Goal: Transaction & Acquisition: Purchase product/service

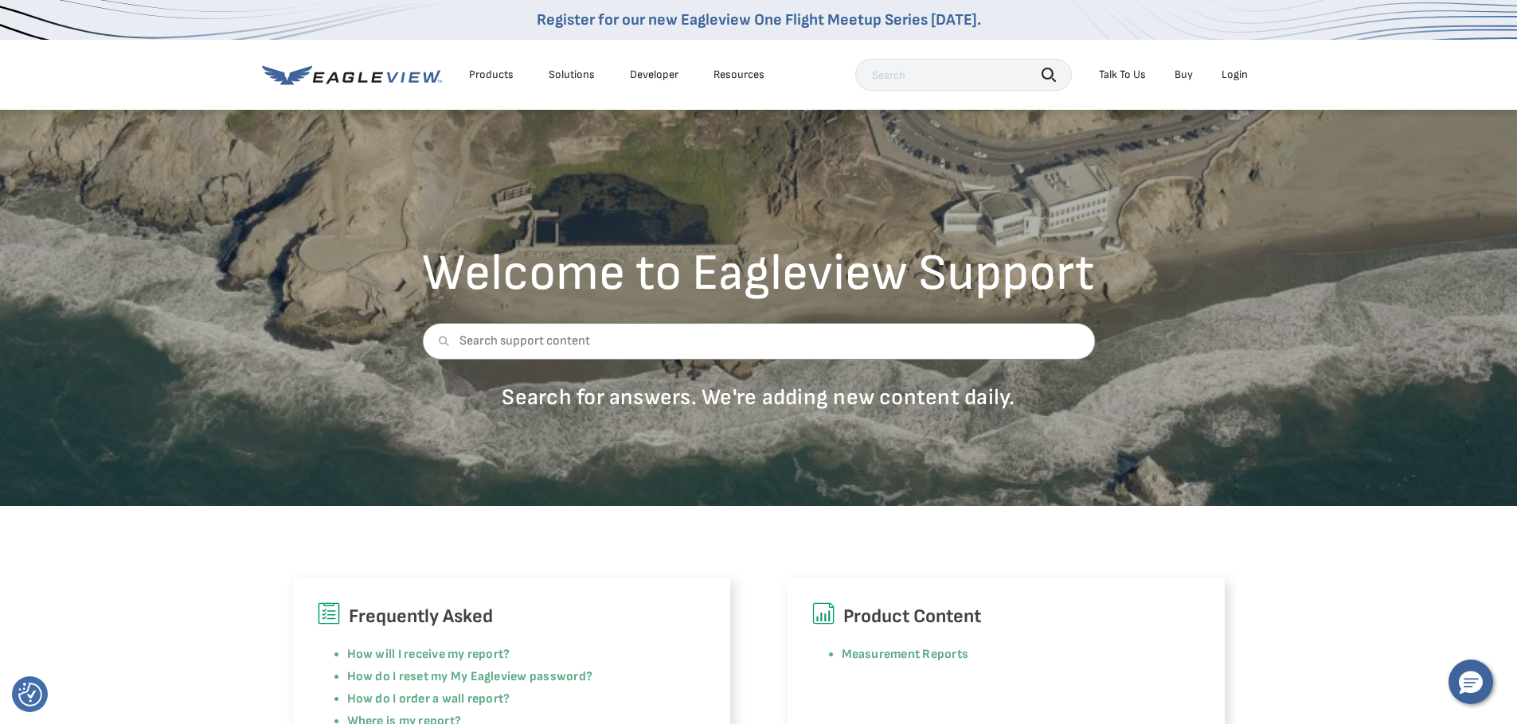
click at [1234, 71] on div "Login" at bounding box center [1234, 75] width 26 height 14
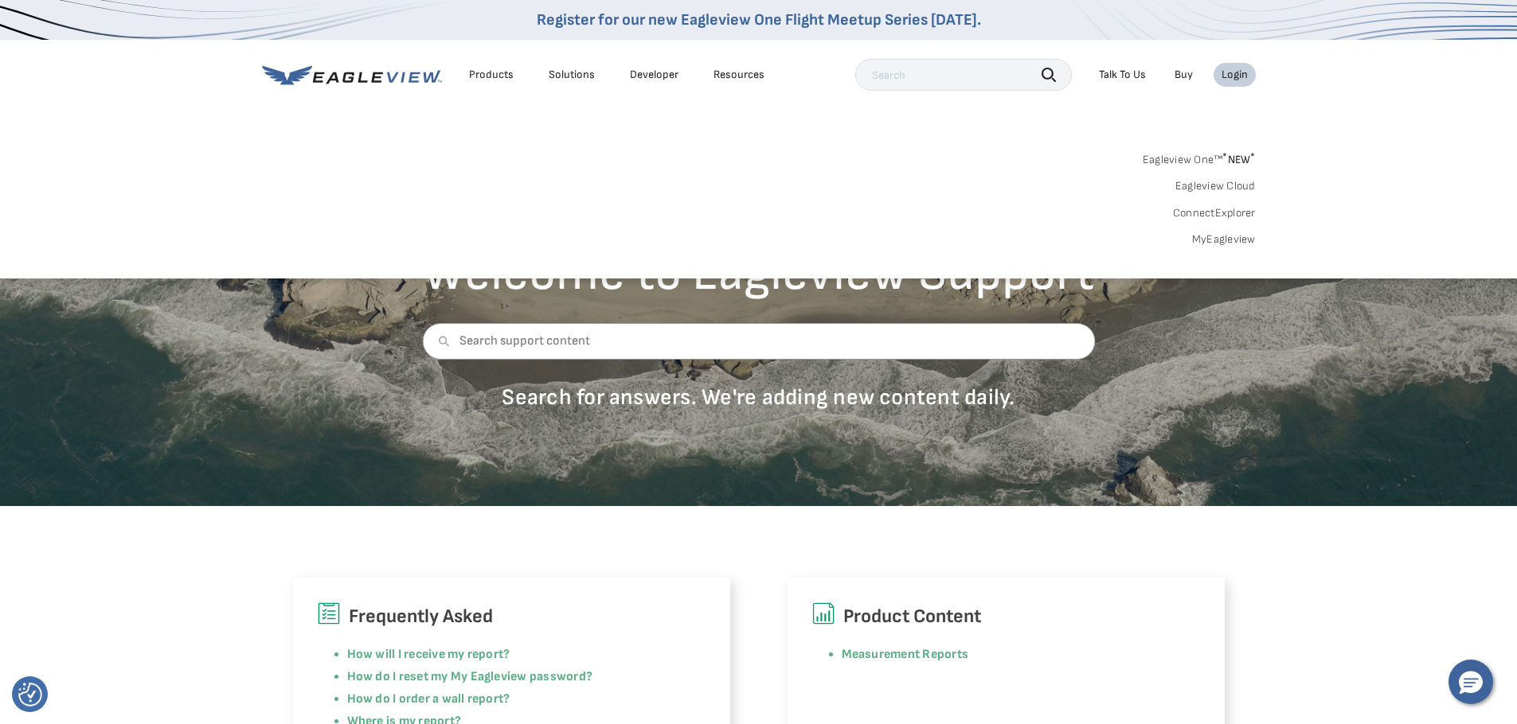
click at [1208, 239] on link "MyEagleview" at bounding box center [1224, 239] width 64 height 14
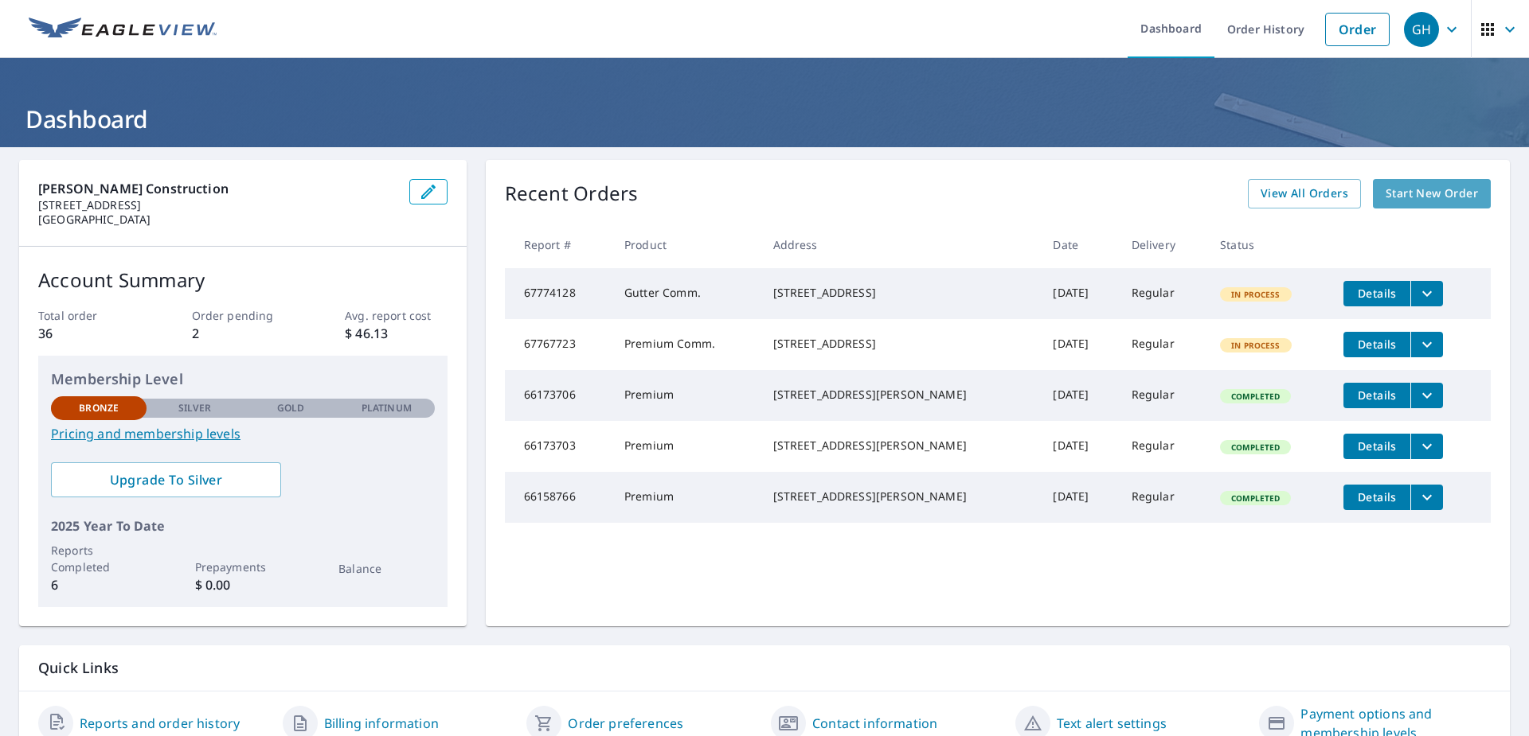
click at [1392, 194] on span "Start New Order" at bounding box center [1431, 194] width 92 height 20
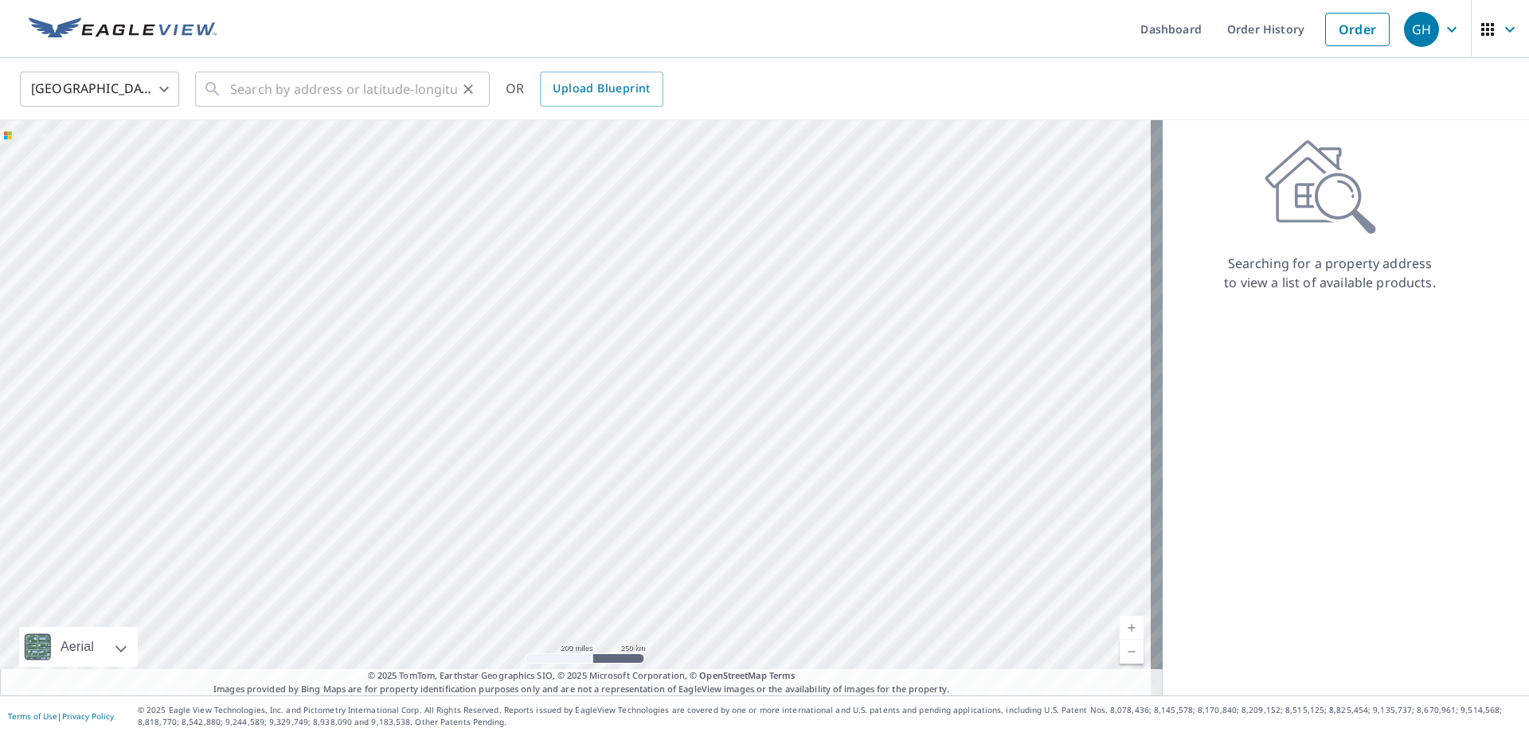
click at [225, 96] on div "​" at bounding box center [342, 89] width 295 height 35
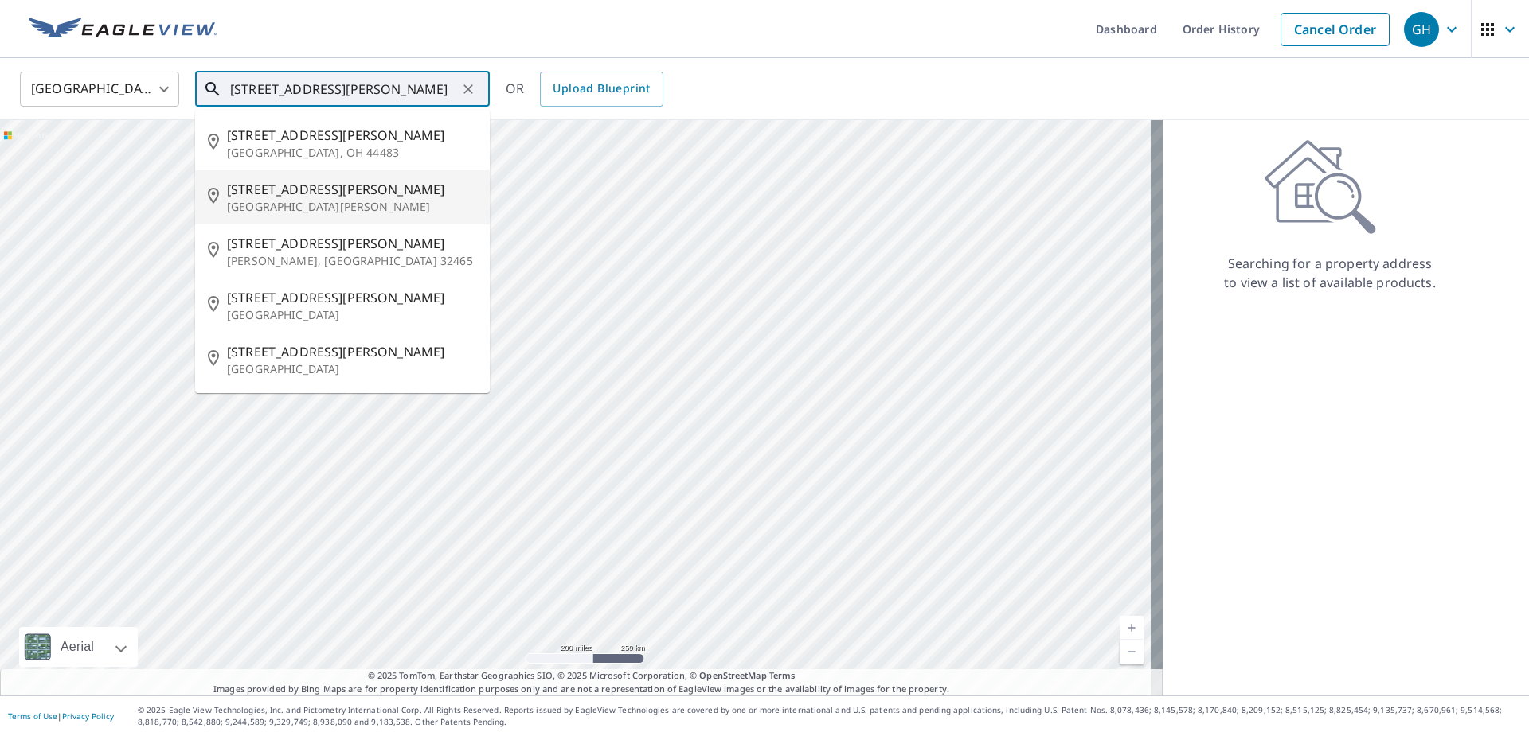
click at [256, 194] on span "175 Charles Ave" at bounding box center [352, 189] width 250 height 19
type input "175 Charles Ave Saint Paul, MN 55103"
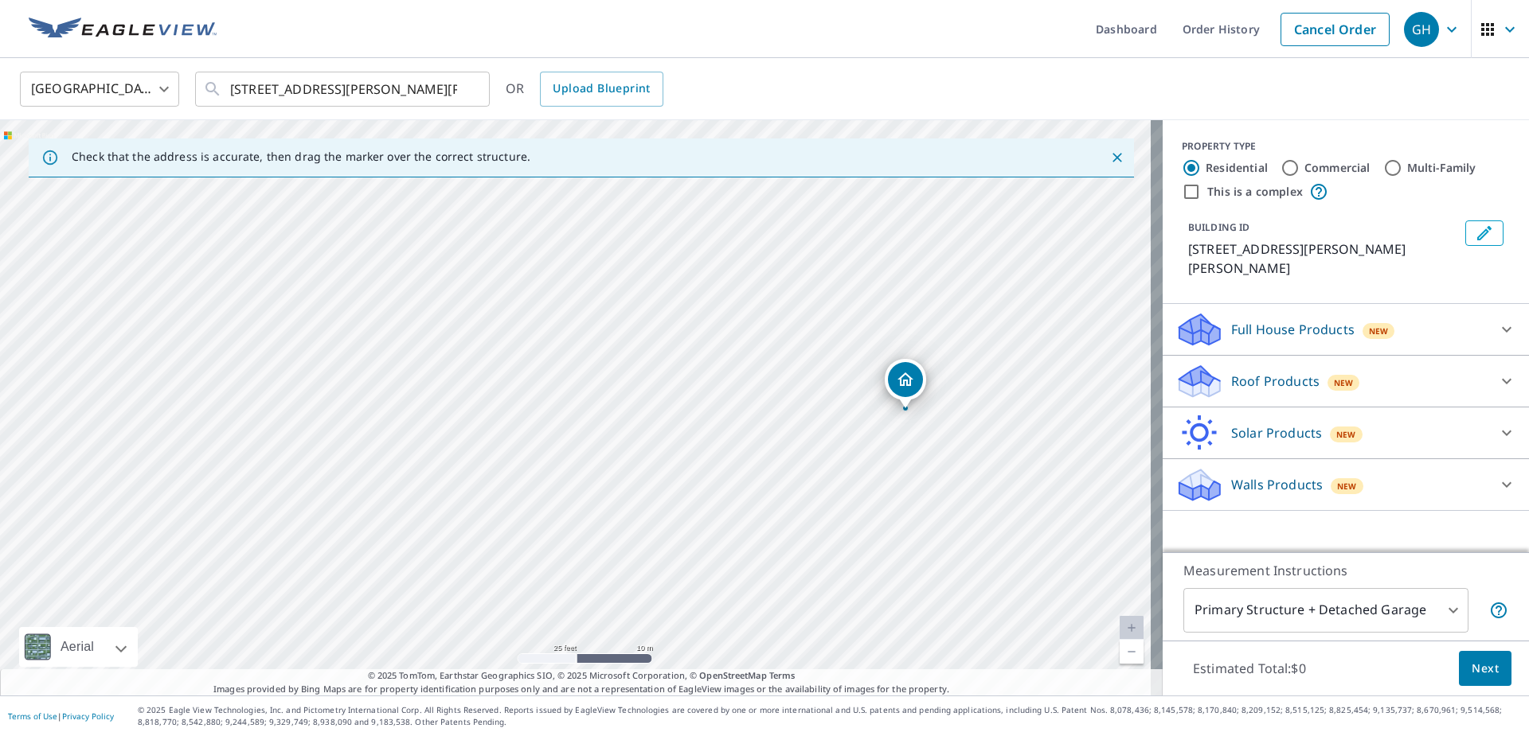
drag, startPoint x: 523, startPoint y: 460, endPoint x: 781, endPoint y: 430, distance: 259.7
click at [781, 430] on div "175 Charles Ave Saint Paul, MN 55103" at bounding box center [581, 408] width 1162 height 576
drag, startPoint x: 750, startPoint y: 417, endPoint x: 603, endPoint y: 414, distance: 147.3
click at [603, 414] on div "175 Charles Ave Saint Paul, MN 55103" at bounding box center [581, 408] width 1162 height 576
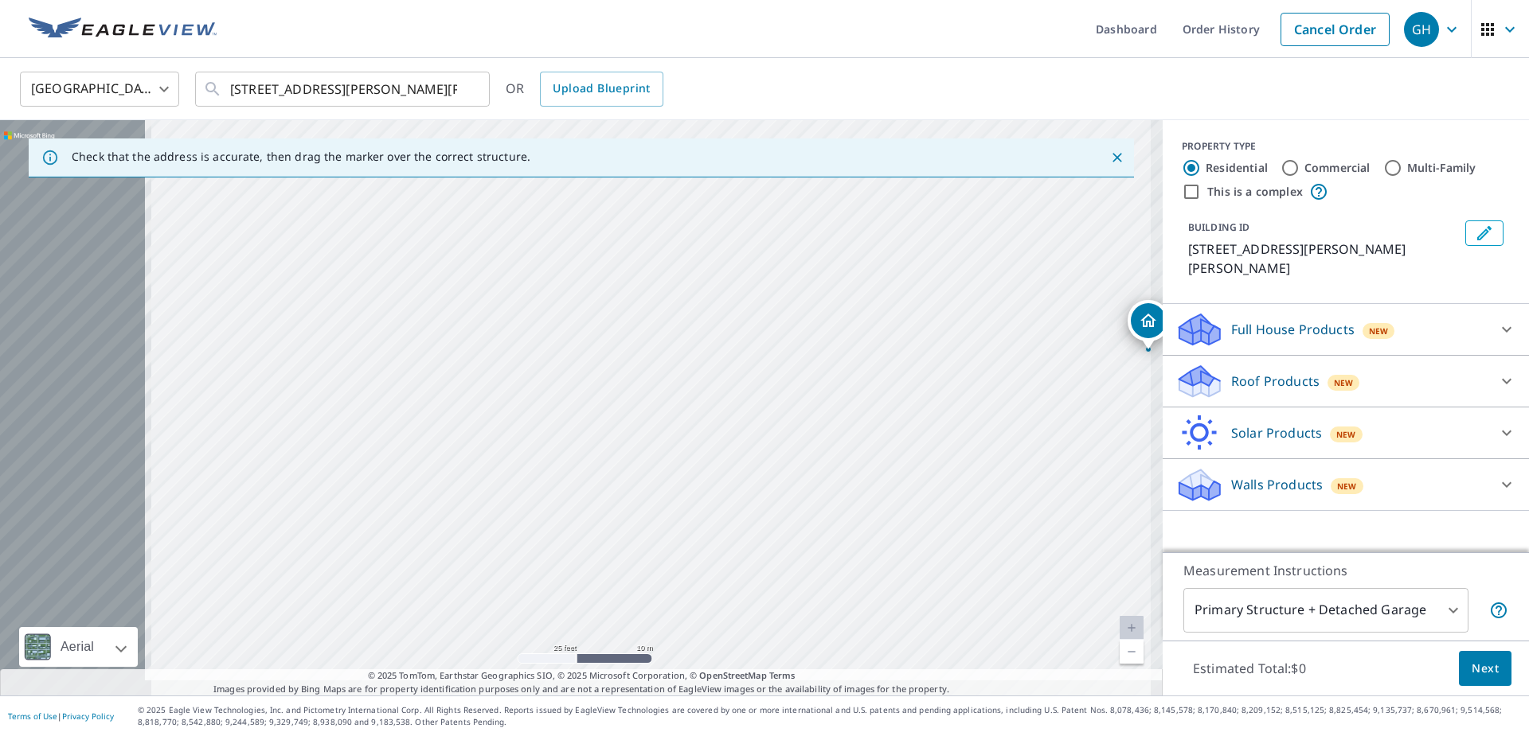
drag, startPoint x: 669, startPoint y: 154, endPoint x: 446, endPoint y: 186, distance: 225.3
click at [685, 151] on div "Check that the address is accurate, then drag the marker over the correct struc…" at bounding box center [581, 408] width 1162 height 576
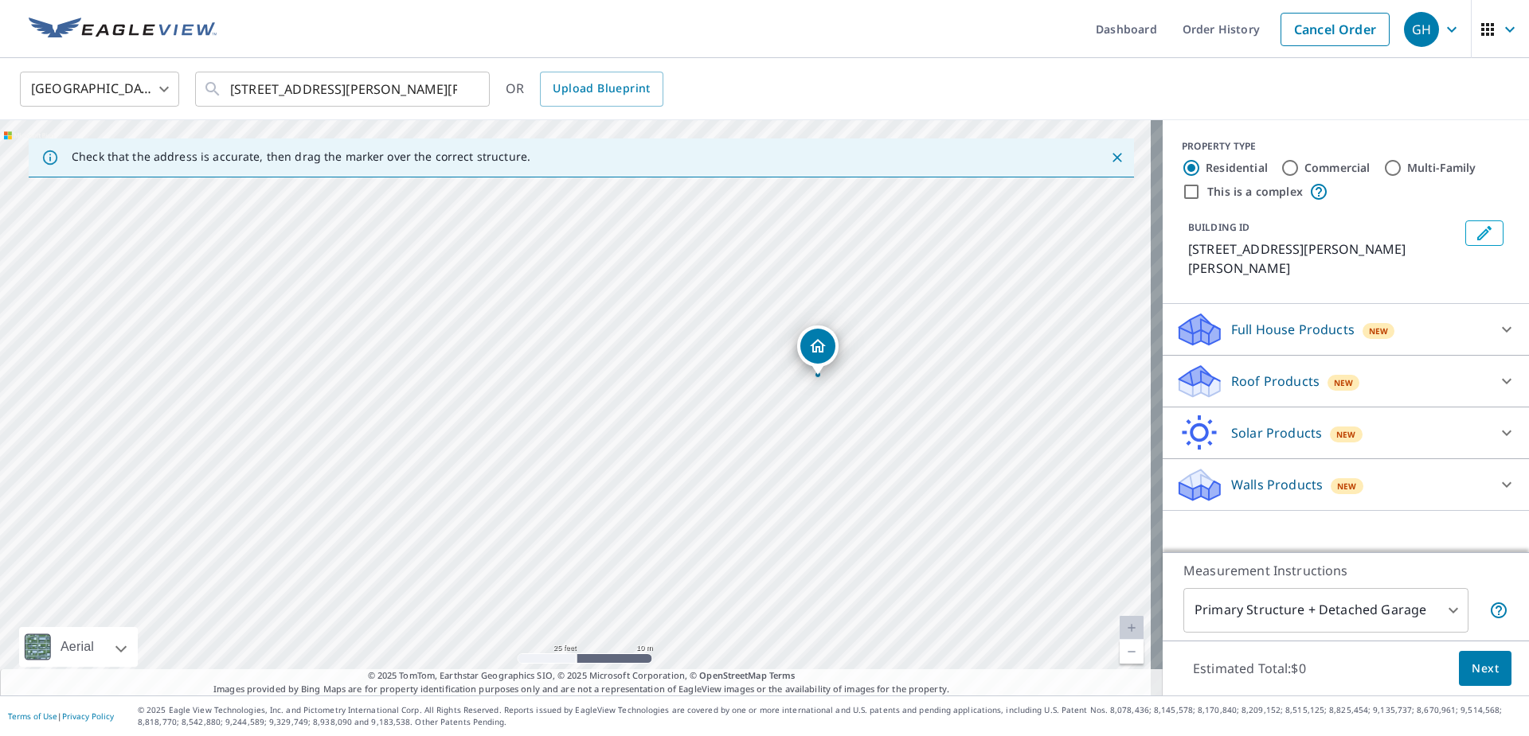
click at [80, 214] on div "175 Charles Ave Saint Paul, MN 55103" at bounding box center [581, 408] width 1162 height 576
drag, startPoint x: 810, startPoint y: 353, endPoint x: 658, endPoint y: 370, distance: 153.0
drag, startPoint x: 764, startPoint y: 253, endPoint x: 654, endPoint y: 418, distance: 198.1
click at [655, 425] on div "175 Charles Ave Saint Paul, MN 55103" at bounding box center [581, 408] width 1162 height 576
drag, startPoint x: 646, startPoint y: 402, endPoint x: 876, endPoint y: 297, distance: 252.9
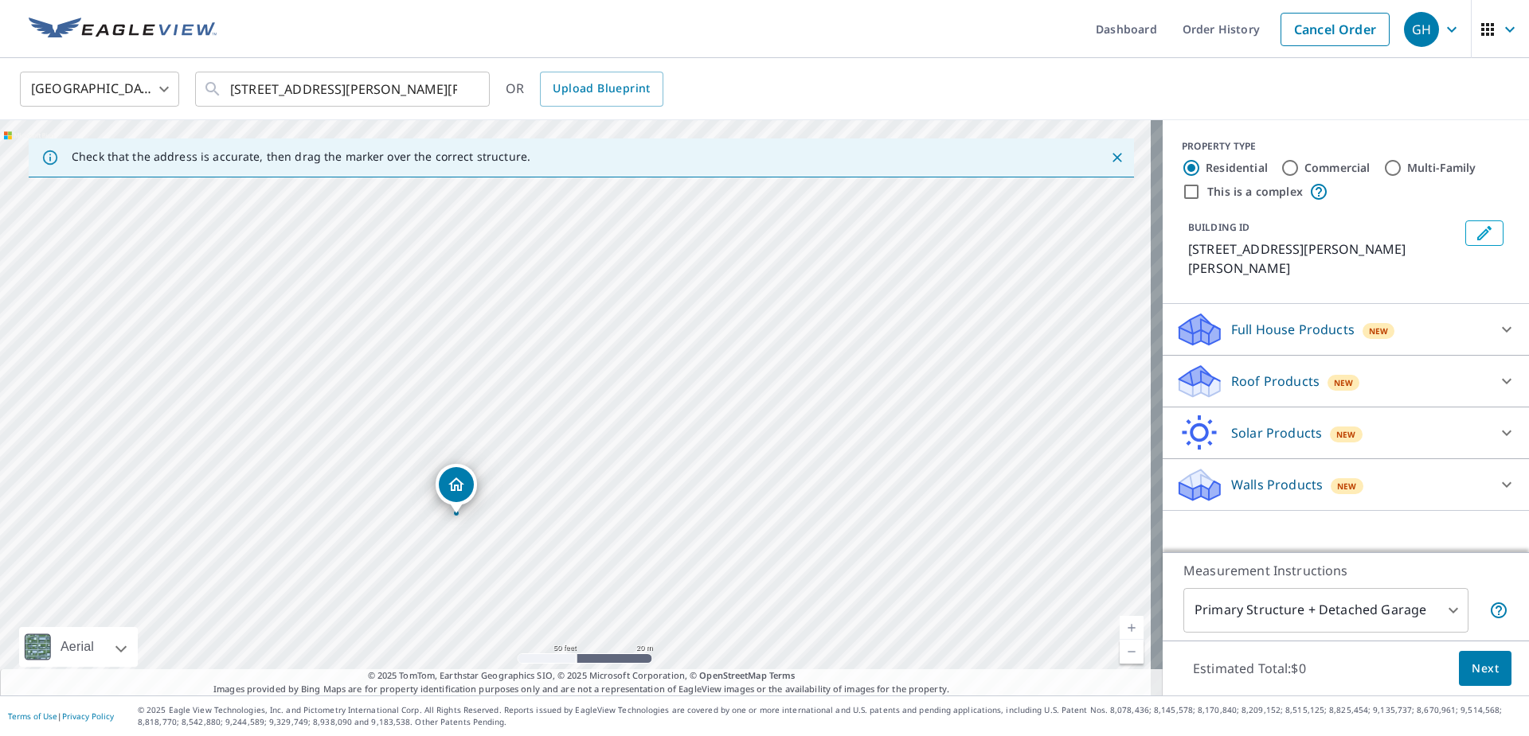
click at [877, 298] on div "175 Charles Ave Saint Paul, MN 55103" at bounding box center [581, 408] width 1162 height 576
click at [640, 484] on div "175 Charles Ave Saint Paul, MN 55103" at bounding box center [581, 408] width 1162 height 576
drag, startPoint x: 447, startPoint y: 480, endPoint x: 719, endPoint y: 451, distance: 273.1
drag, startPoint x: 587, startPoint y: 373, endPoint x: 236, endPoint y: 425, distance: 354.1
drag, startPoint x: 572, startPoint y: 383, endPoint x: 437, endPoint y: 378, distance: 134.6
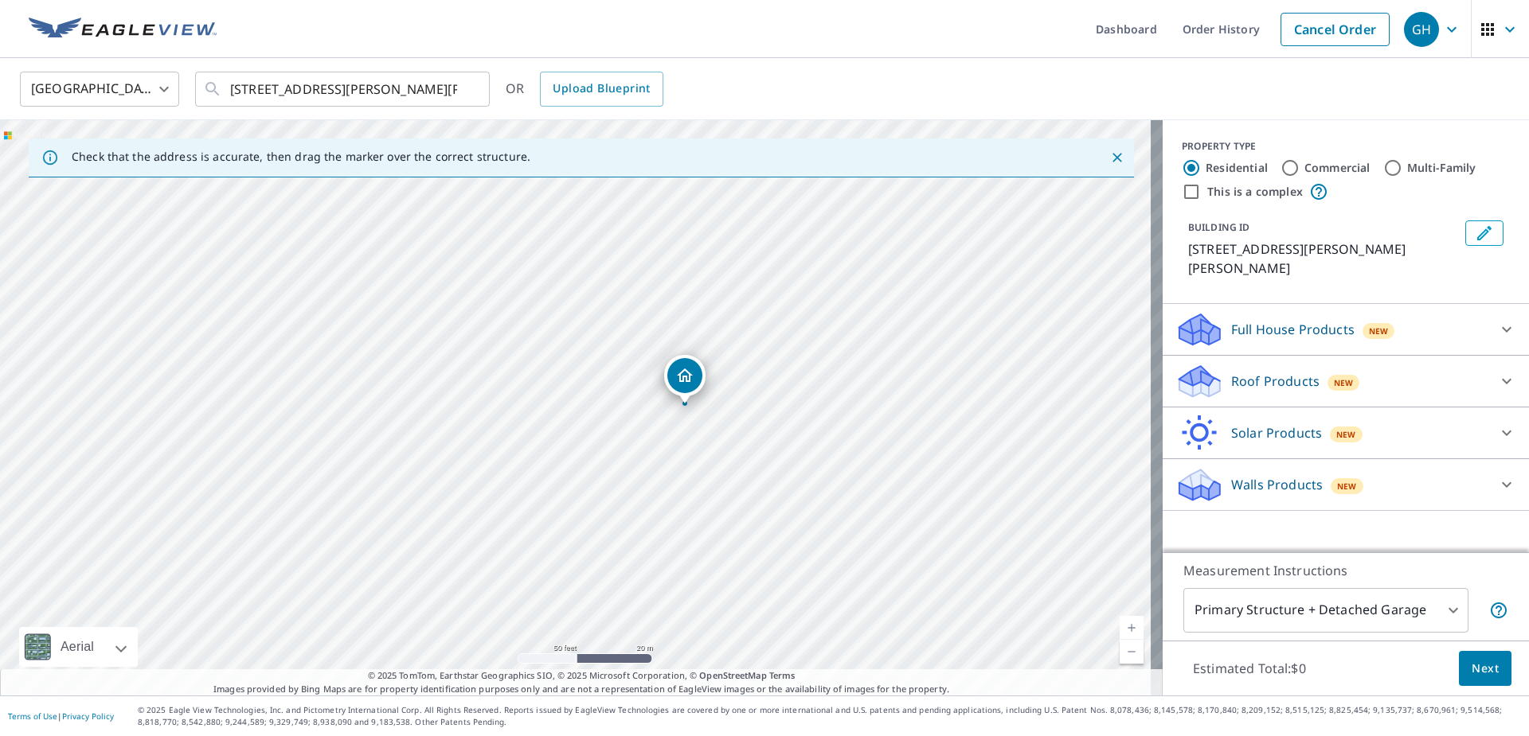
drag, startPoint x: 580, startPoint y: 373, endPoint x: 671, endPoint y: 373, distance: 90.8
drag, startPoint x: 569, startPoint y: 376, endPoint x: 694, endPoint y: 358, distance: 126.2
drag, startPoint x: 569, startPoint y: 369, endPoint x: 752, endPoint y: 343, distance: 185.0
drag, startPoint x: 572, startPoint y: 376, endPoint x: 663, endPoint y: 290, distance: 125.0
drag, startPoint x: 583, startPoint y: 381, endPoint x: 510, endPoint y: 465, distance: 111.7
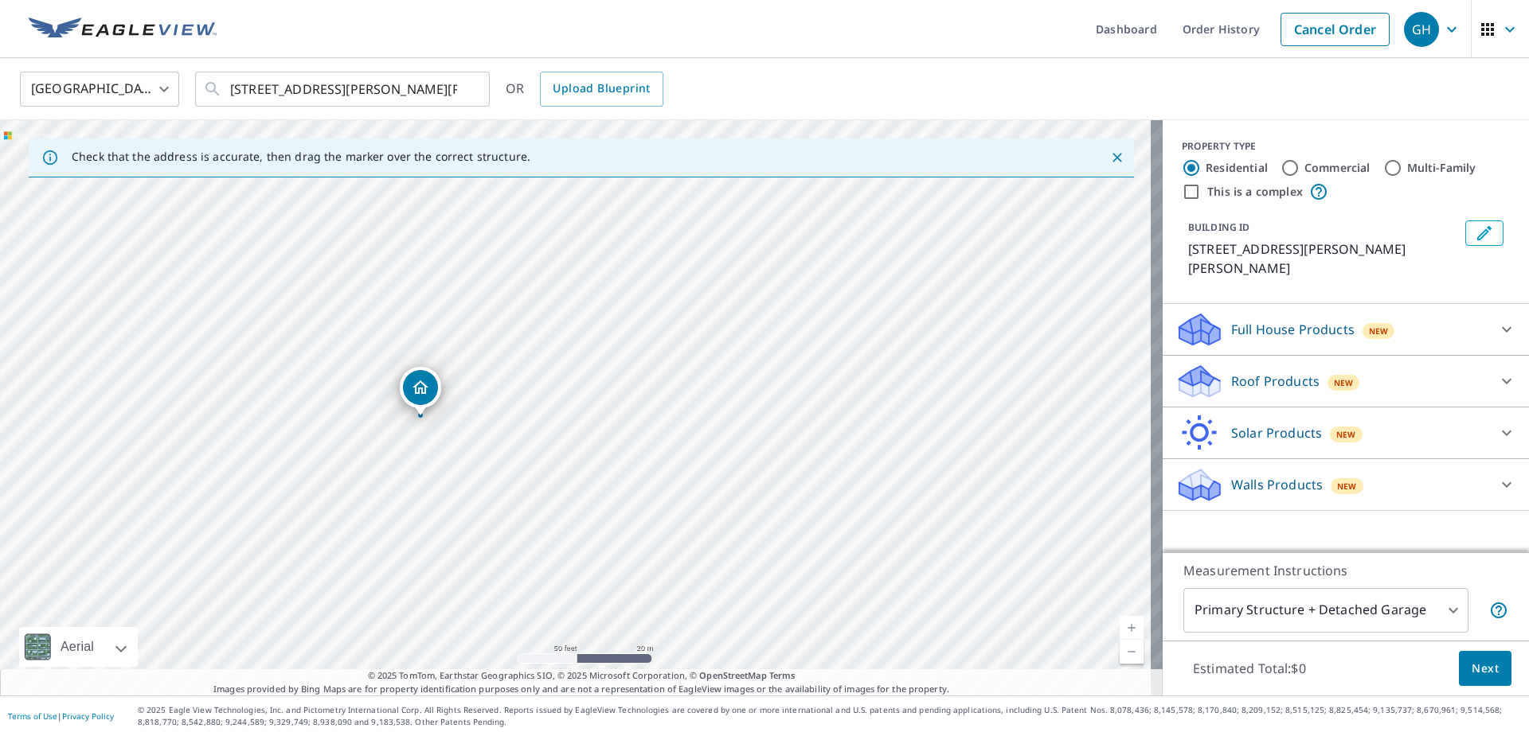
drag, startPoint x: 577, startPoint y: 377, endPoint x: 422, endPoint y: 388, distance: 155.6
drag, startPoint x: 578, startPoint y: 381, endPoint x: 494, endPoint y: 406, distance: 87.2
drag, startPoint x: 573, startPoint y: 379, endPoint x: 504, endPoint y: 377, distance: 69.3
drag, startPoint x: 568, startPoint y: 376, endPoint x: 428, endPoint y: 353, distance: 141.1
drag, startPoint x: 580, startPoint y: 378, endPoint x: 736, endPoint y: 415, distance: 159.5
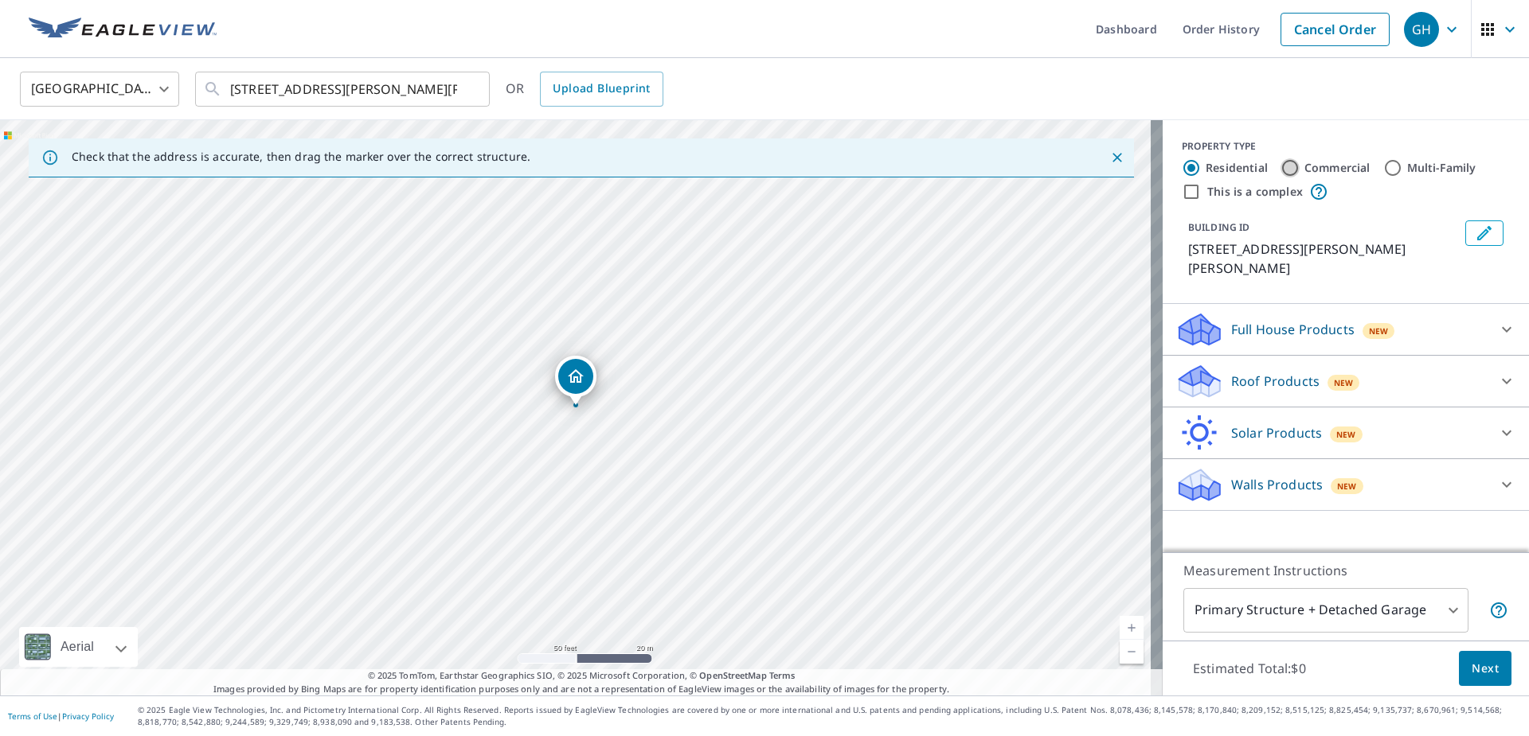
click at [1280, 166] on input "Commercial" at bounding box center [1289, 167] width 19 height 19
radio input "true"
type input "4"
click at [1231, 320] on p "Roof Products" at bounding box center [1275, 329] width 88 height 19
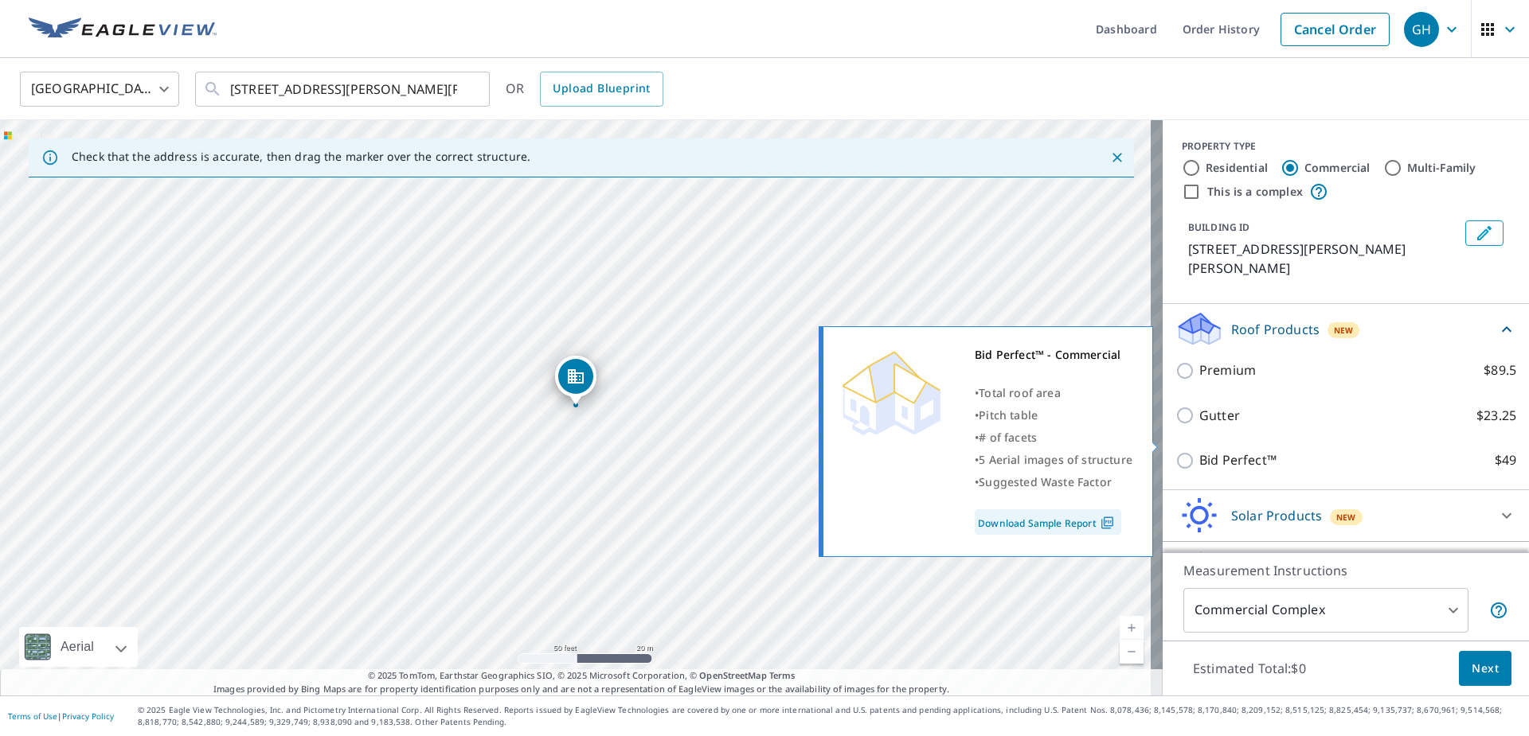
drag, startPoint x: 1177, startPoint y: 360, endPoint x: 1168, endPoint y: 444, distance: 84.8
click at [1175, 444] on div "Premium $89.5 Gutter $23.25 Bid Perfect™ $49" at bounding box center [1345, 415] width 341 height 135
click at [1175, 451] on input "Bid Perfect™ $49" at bounding box center [1187, 460] width 24 height 19
checkbox input "true"
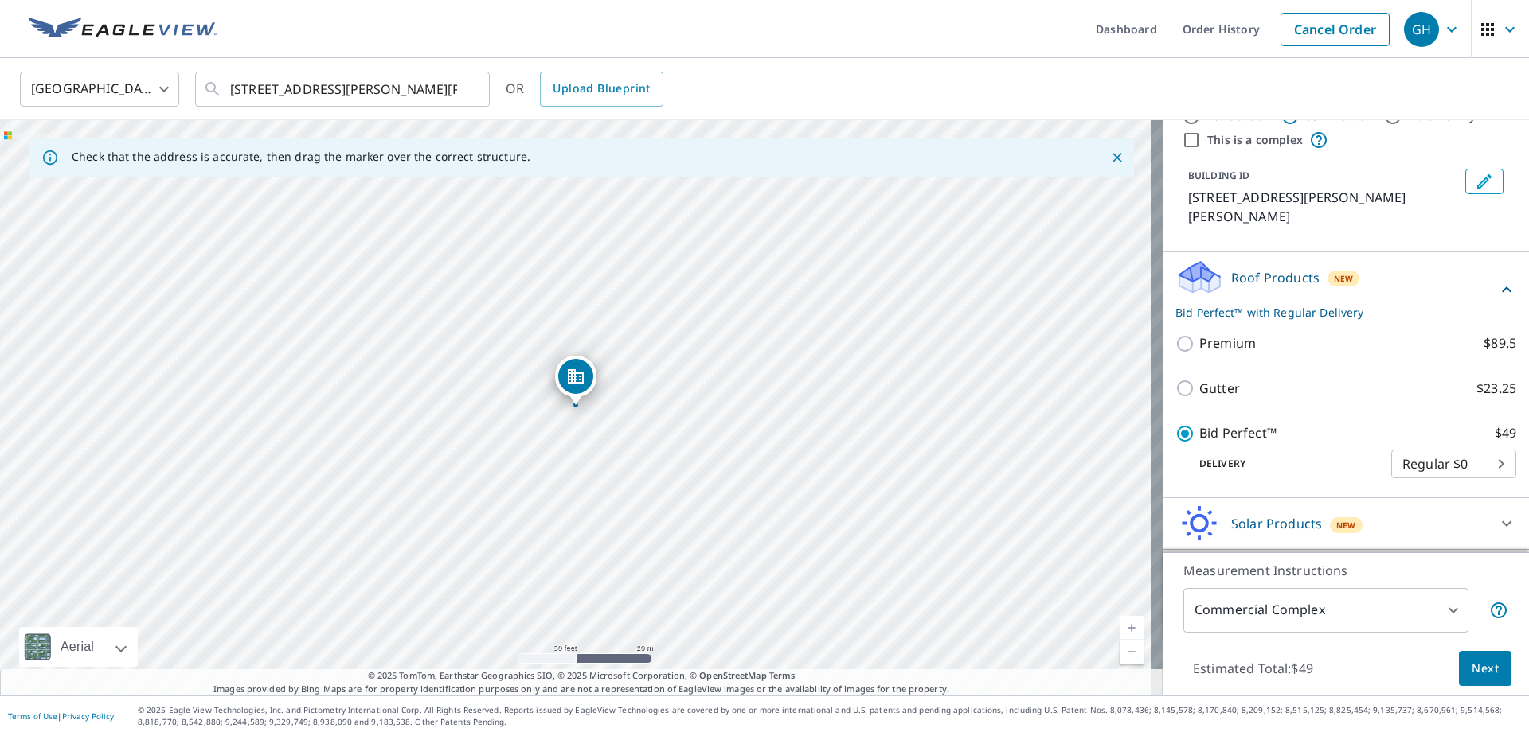
scroll to position [82, 0]
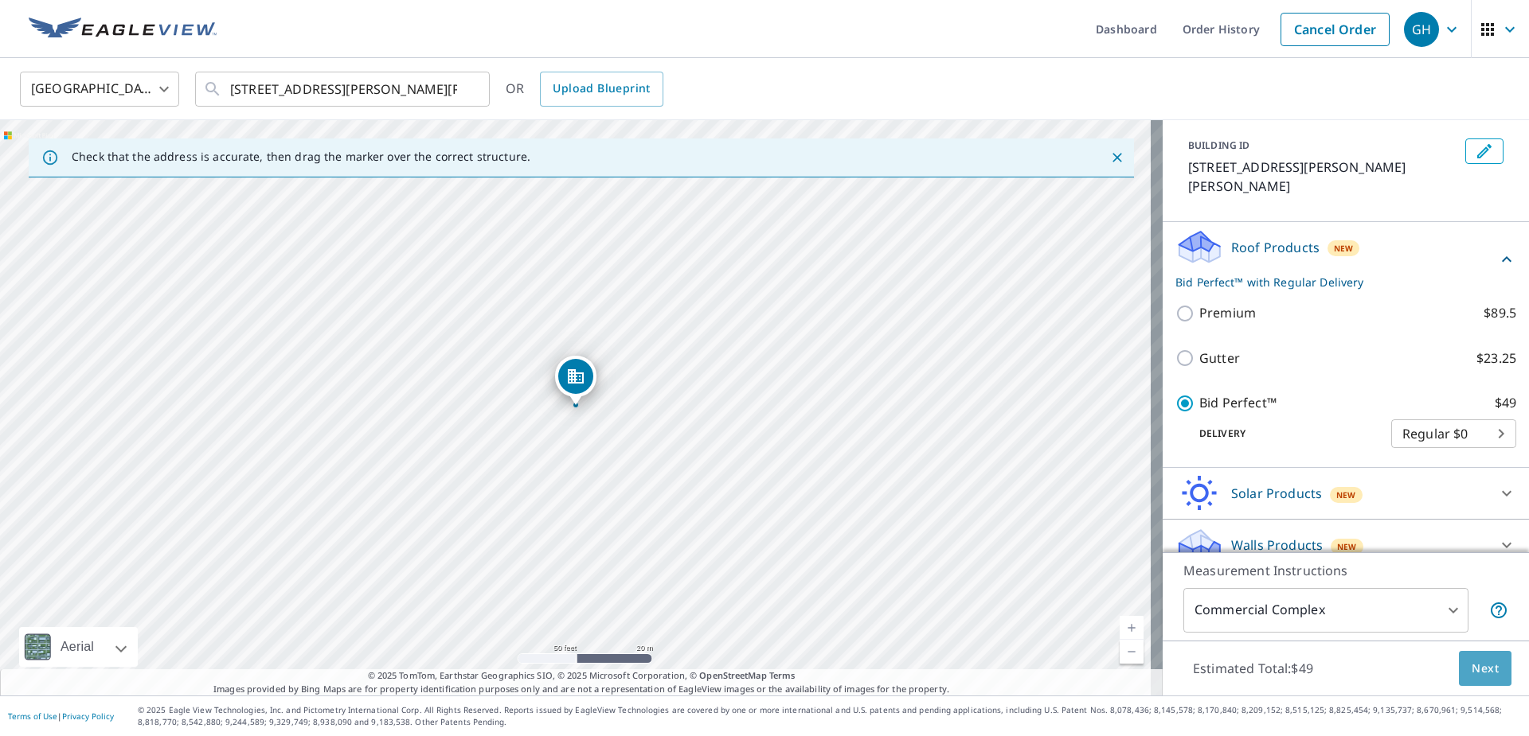
click at [1482, 666] on span "Next" at bounding box center [1484, 669] width 27 height 20
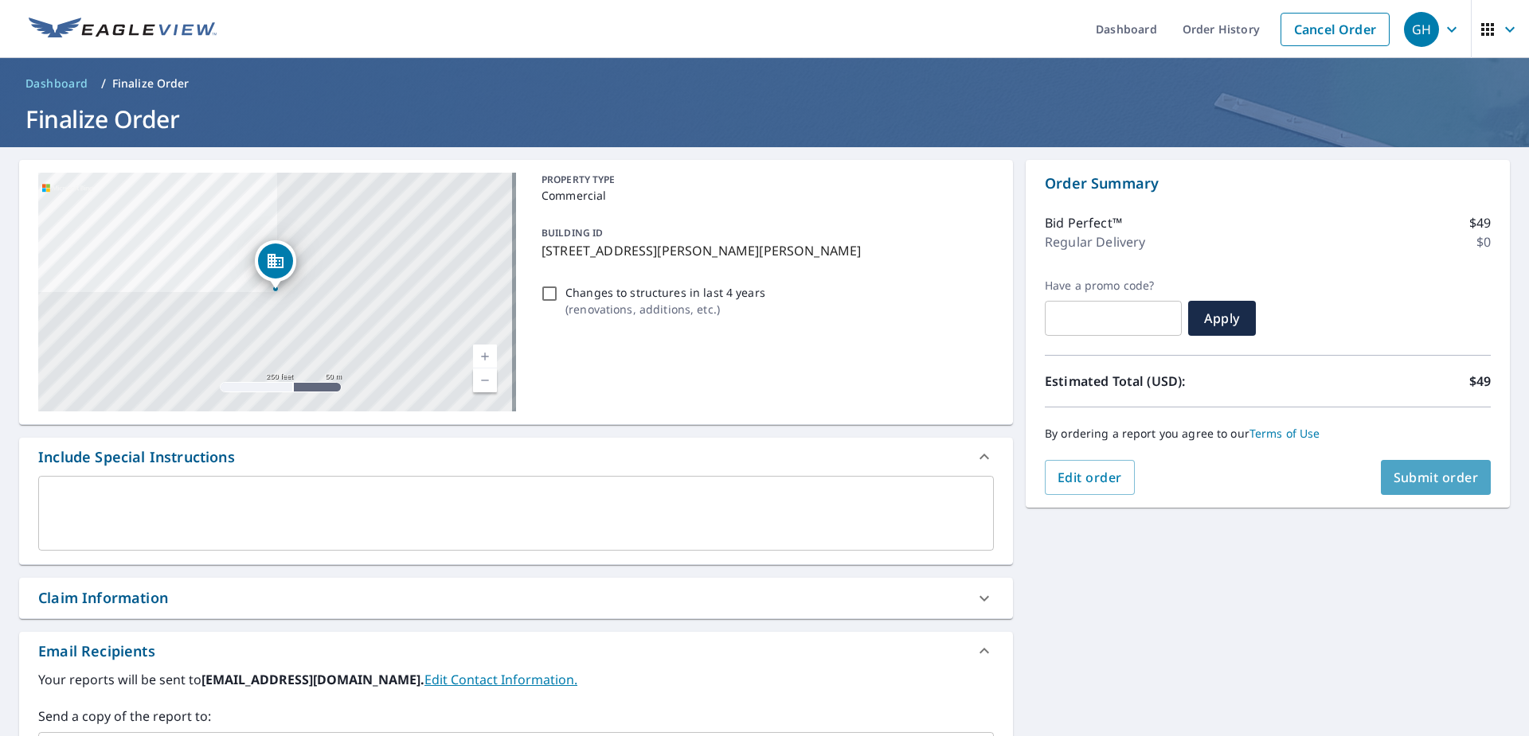
click at [1439, 471] on span "Submit order" at bounding box center [1435, 478] width 85 height 18
